Goal: Information Seeking & Learning: Learn about a topic

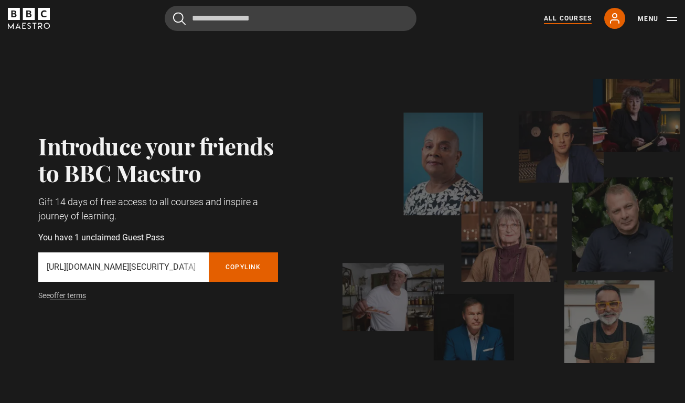
click at [573, 15] on link "All Courses" at bounding box center [568, 18] width 48 height 9
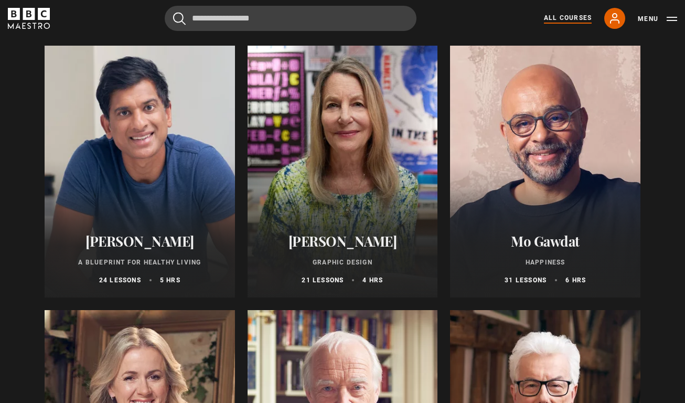
scroll to position [1731, 0]
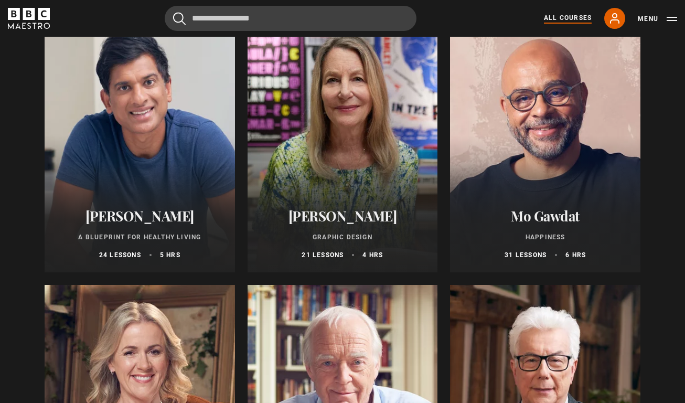
click at [537, 139] on div at bounding box center [545, 146] width 190 height 252
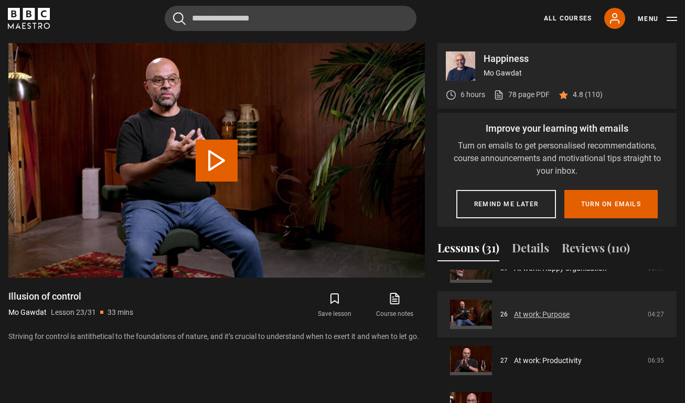
scroll to position [1180, 0]
click at [514, 309] on link "At work: Purpose" at bounding box center [542, 311] width 56 height 11
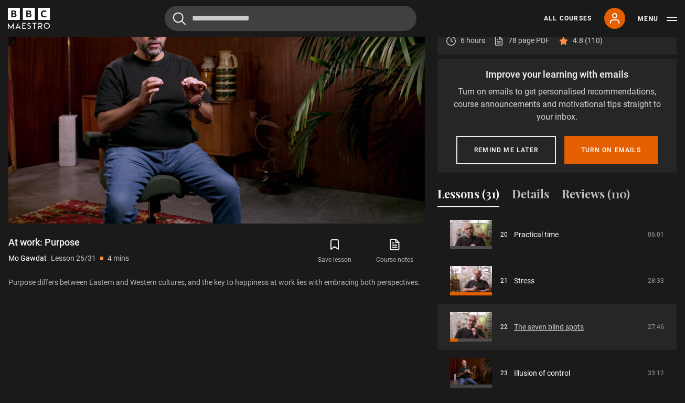
scroll to position [926, 0]
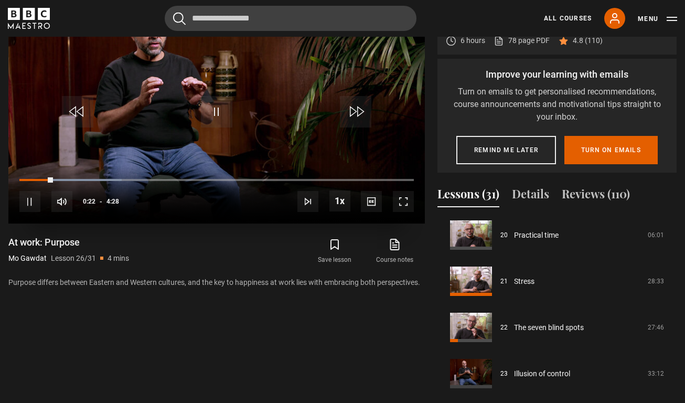
click at [170, 155] on video "Video Player" at bounding box center [216, 106] width 416 height 234
click at [205, 107] on span "Video Player" at bounding box center [216, 111] width 31 height 31
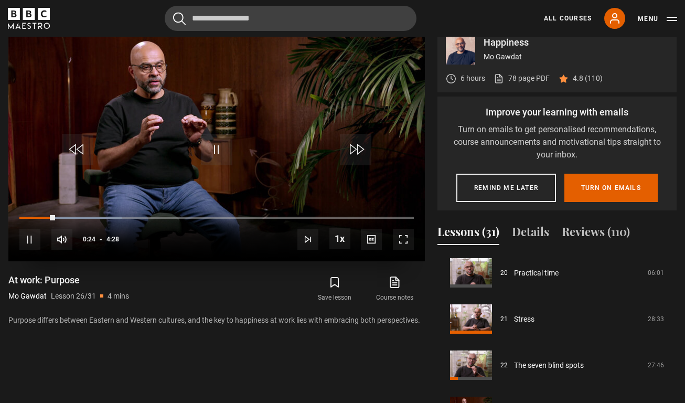
scroll to position [429, 0]
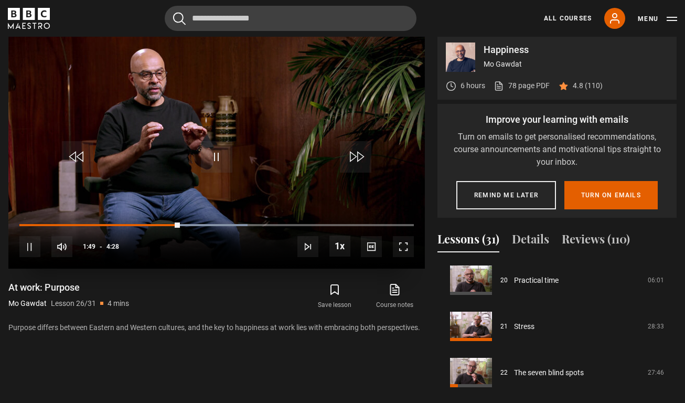
click at [138, 219] on div "10s Skip Back 10 seconds Pause 10s Skip Forward 10 seconds Loaded : 57.81% 0:30…" at bounding box center [216, 239] width 416 height 58
click at [135, 222] on div "10s Skip Back 10 seconds Pause 10s Skip Forward 10 seconds Loaded : 57.81% 0:30…" at bounding box center [216, 239] width 416 height 58
drag, startPoint x: 182, startPoint y: 221, endPoint x: 134, endPoint y: 220, distance: 48.2
click at [134, 220] on div "10s Skip Back 10 seconds Play 10s Skip Forward 10 seconds Loaded : 61.50% 1:50 …" at bounding box center [216, 239] width 416 height 58
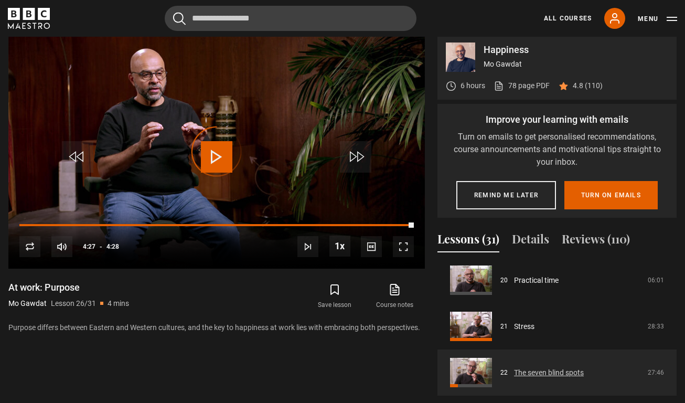
click at [514, 367] on link "The seven blind spots" at bounding box center [549, 372] width 70 height 11
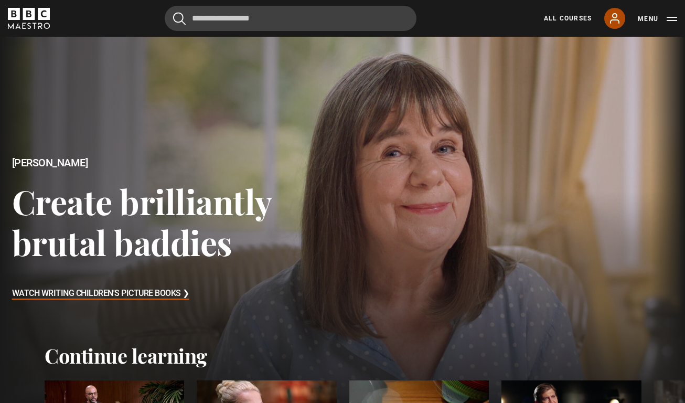
click at [619, 23] on icon at bounding box center [614, 18] width 8 height 9
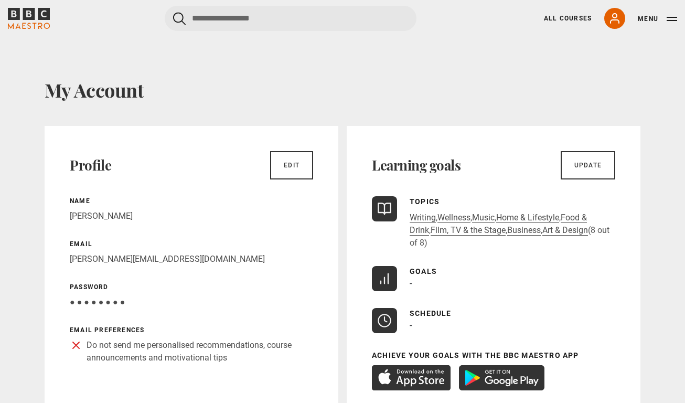
click at [648, 21] on button "Menu" at bounding box center [656, 19] width 39 height 10
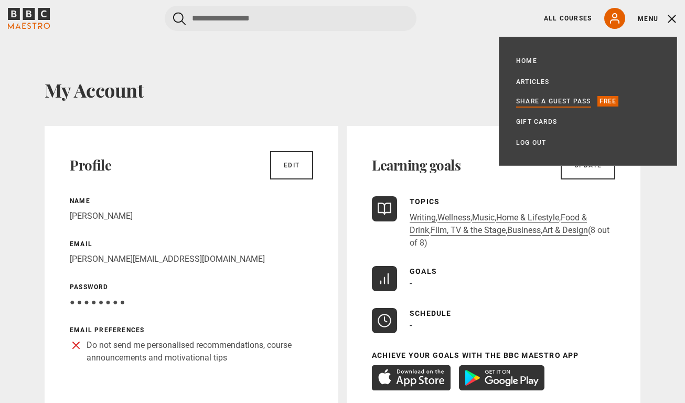
click at [548, 97] on link "Share a guest pass" at bounding box center [553, 101] width 75 height 10
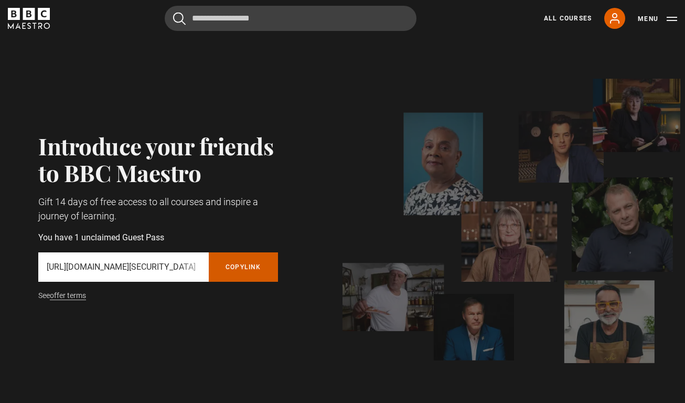
click at [243, 264] on button "Copy referral link" at bounding box center [243, 266] width 69 height 29
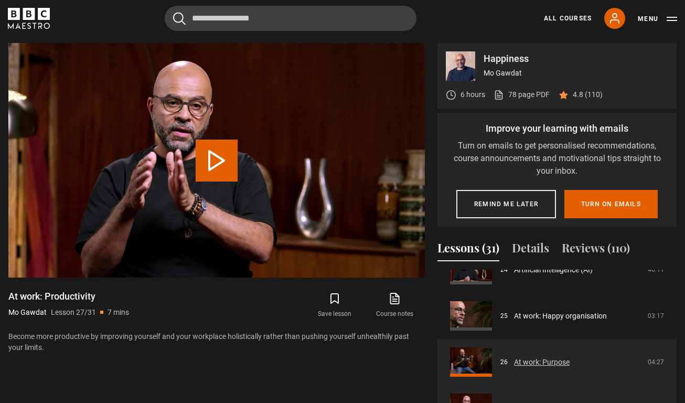
scroll to position [1118, 0]
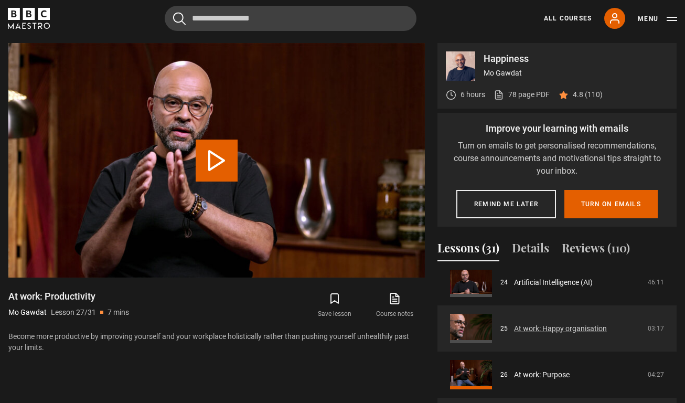
click at [530, 324] on link "At work: Happy organisation" at bounding box center [560, 328] width 93 height 11
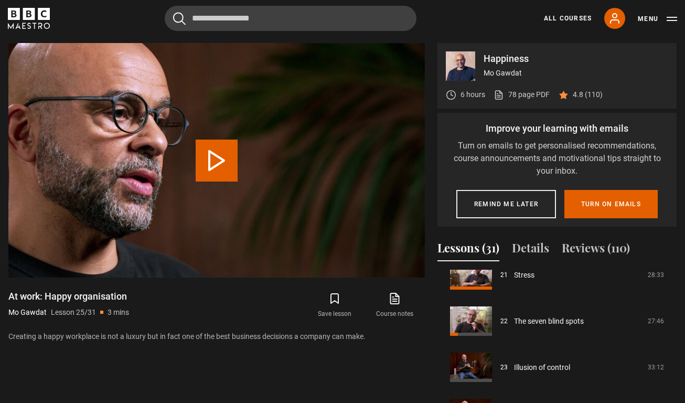
scroll to position [989, 0]
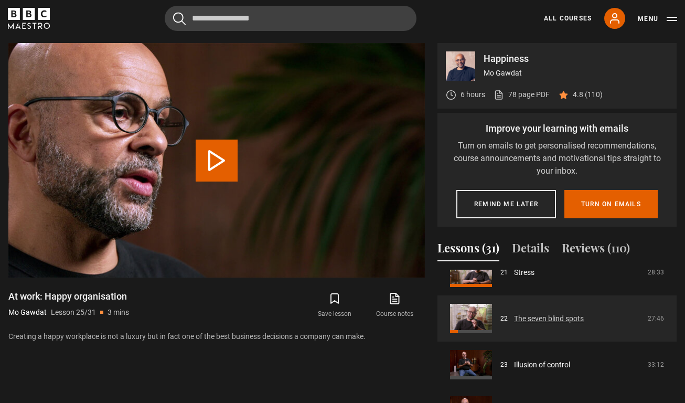
click at [529, 316] on link "The seven blind spots" at bounding box center [549, 318] width 70 height 11
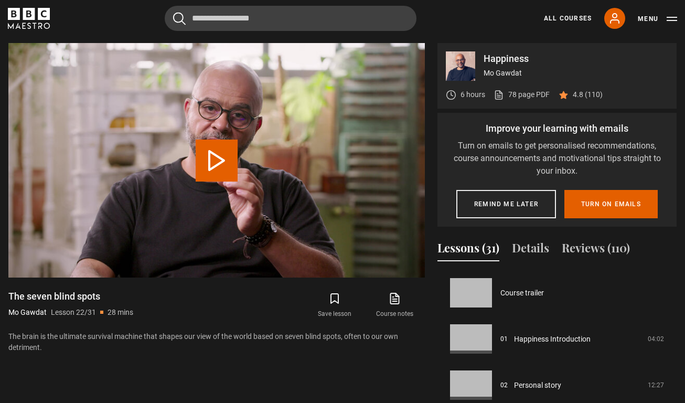
scroll to position [969, 0]
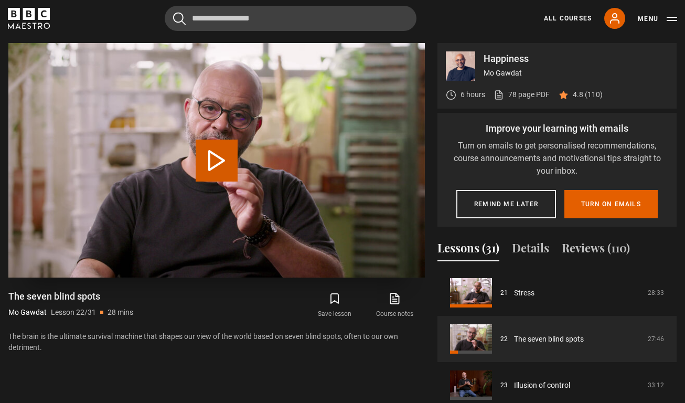
click at [219, 169] on button "Play Lesson The seven blind spots" at bounding box center [217, 160] width 42 height 42
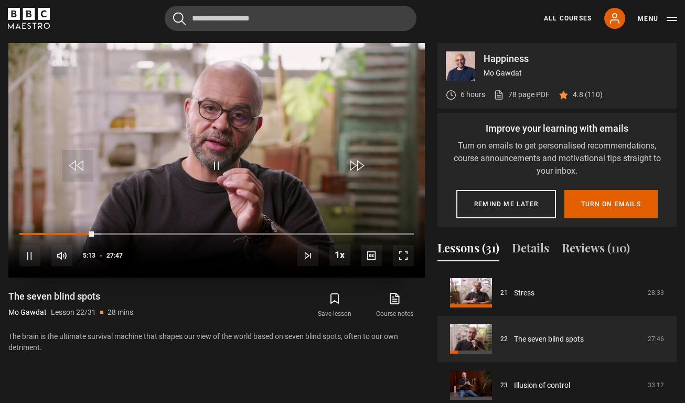
click at [50, 227] on div "10s Skip Back 10 seconds Pause 10s Skip Forward 10 seconds Loaded : 20.69% 05:1…" at bounding box center [216, 248] width 416 height 58
click at [49, 231] on div "10s Skip Back 10 seconds Pause 10s Skip Forward 10 seconds Loaded : 20.69% 05:1…" at bounding box center [216, 248] width 416 height 58
drag, startPoint x: 92, startPoint y: 229, endPoint x: 44, endPoint y: 229, distance: 47.7
click at [44, 229] on div "10s Skip Back 10 seconds Pause 10s Skip Forward 10 seconds Loaded : 21.89% 05:1…" at bounding box center [216, 248] width 416 height 58
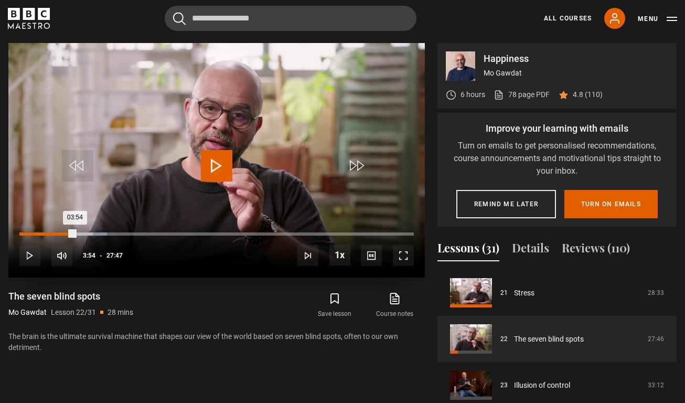
drag, startPoint x: 95, startPoint y: 233, endPoint x: 62, endPoint y: 233, distance: 33.0
click at [62, 233] on div "Loaded : 22.19% 02:59 03:54" at bounding box center [216, 233] width 394 height 3
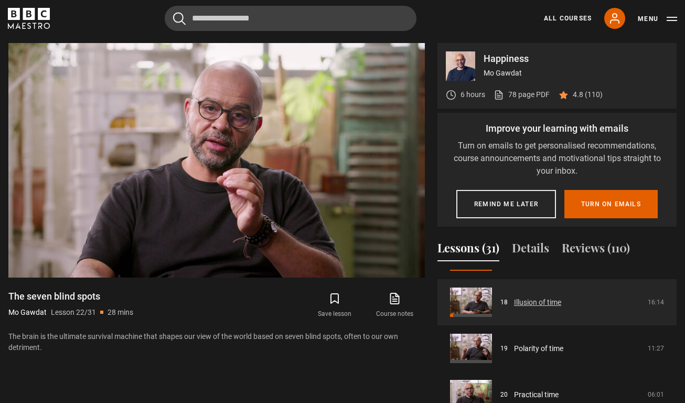
scroll to position [827, 0]
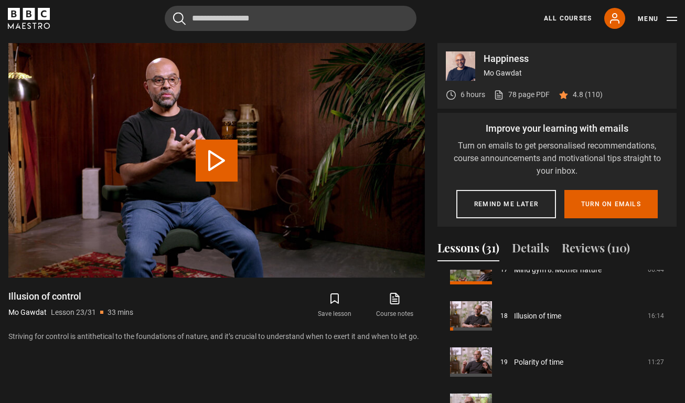
scroll to position [815, 0]
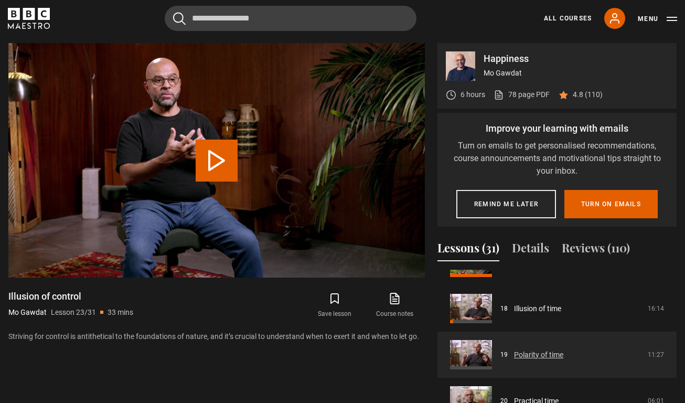
click at [514, 349] on link "Polarity of time" at bounding box center [538, 354] width 49 height 11
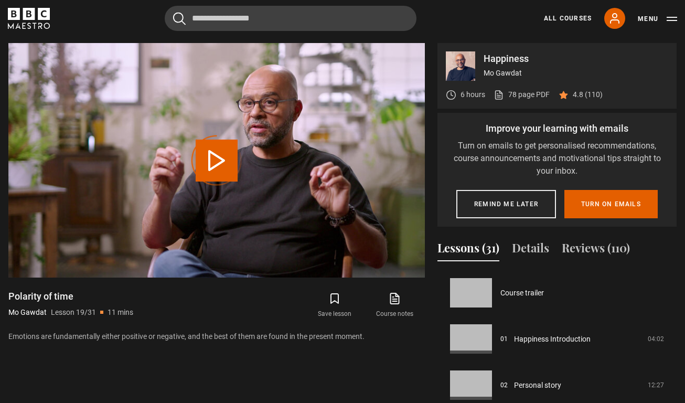
scroll to position [830, 0]
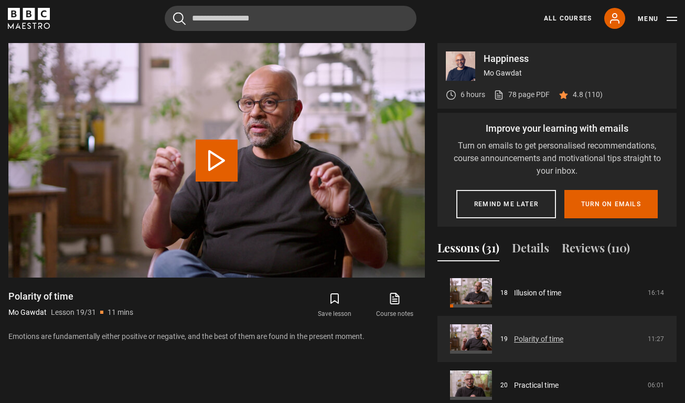
click at [525, 334] on link "Polarity of time" at bounding box center [538, 338] width 49 height 11
click at [531, 340] on link "Polarity of time" at bounding box center [538, 338] width 49 height 11
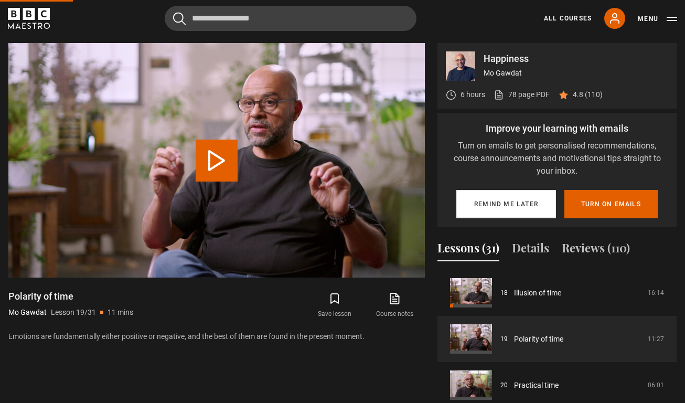
click at [523, 200] on button "Remind me later" at bounding box center [506, 204] width 100 height 28
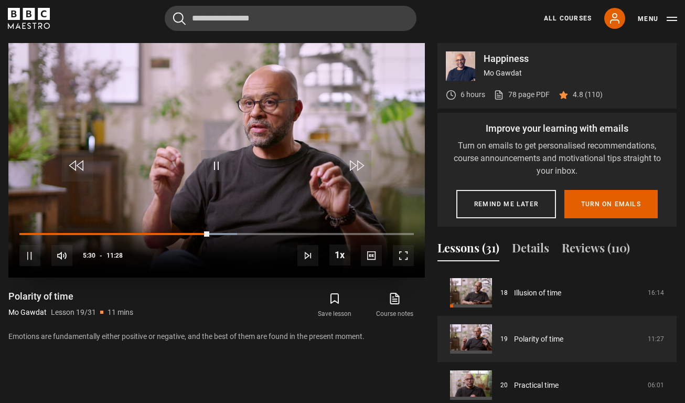
click at [34, 252] on span "Video Player" at bounding box center [29, 255] width 21 height 21
click at [219, 162] on span "Video Player" at bounding box center [216, 165] width 31 height 31
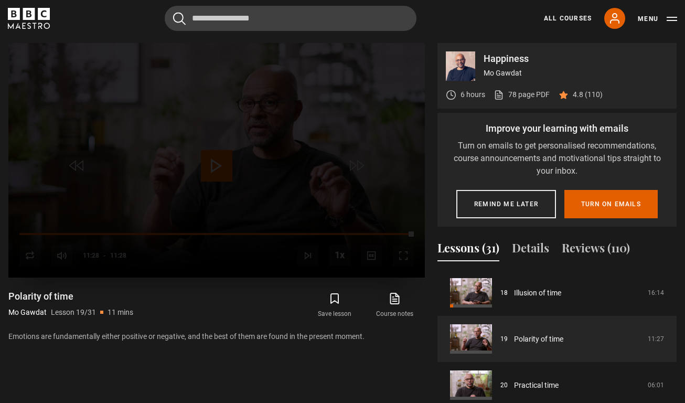
click at [29, 254] on div "Lesson Completed Up next Practical time Cancel Do you want to save this lesson?…" at bounding box center [216, 160] width 416 height 234
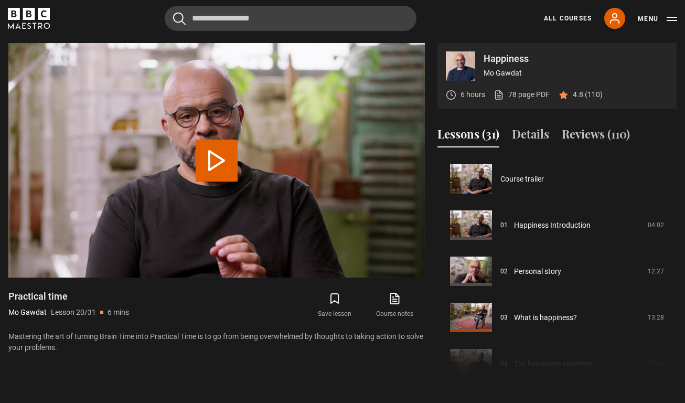
scroll to position [876, 0]
